Goal: Check status: Check status

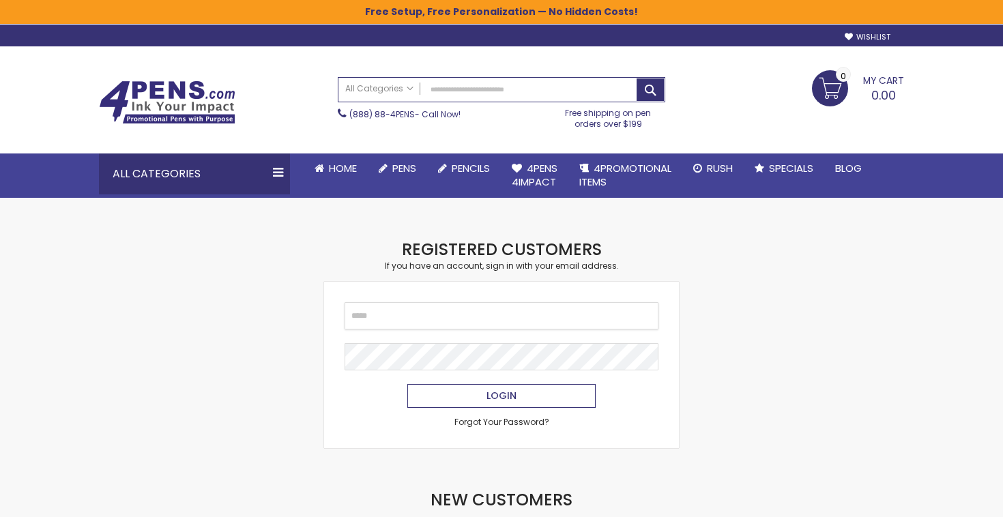
type input "**********"
click at [516, 390] on button "Login" at bounding box center [501, 396] width 188 height 24
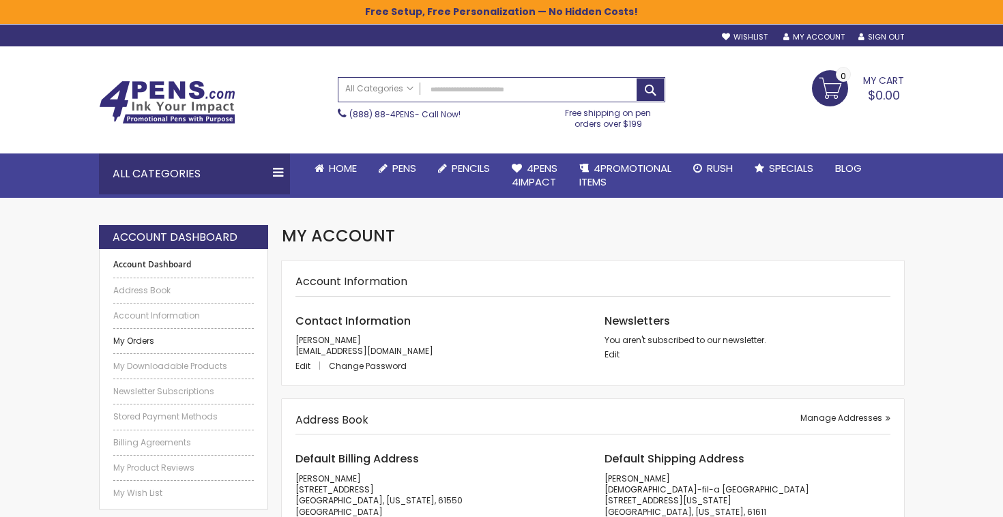
click at [181, 336] on link "My Orders" at bounding box center [183, 341] width 141 height 11
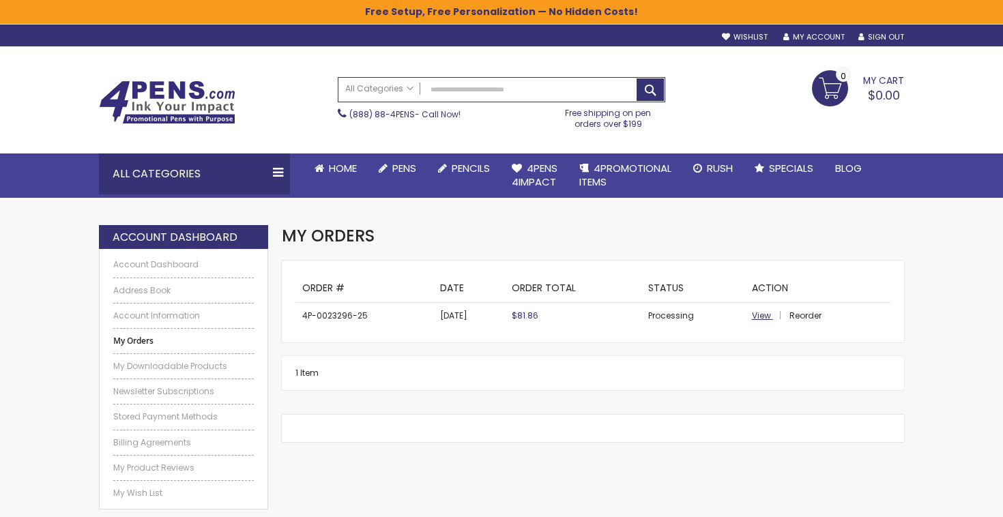
click at [763, 315] on span "View" at bounding box center [761, 316] width 19 height 12
